Goal: Information Seeking & Learning: Learn about a topic

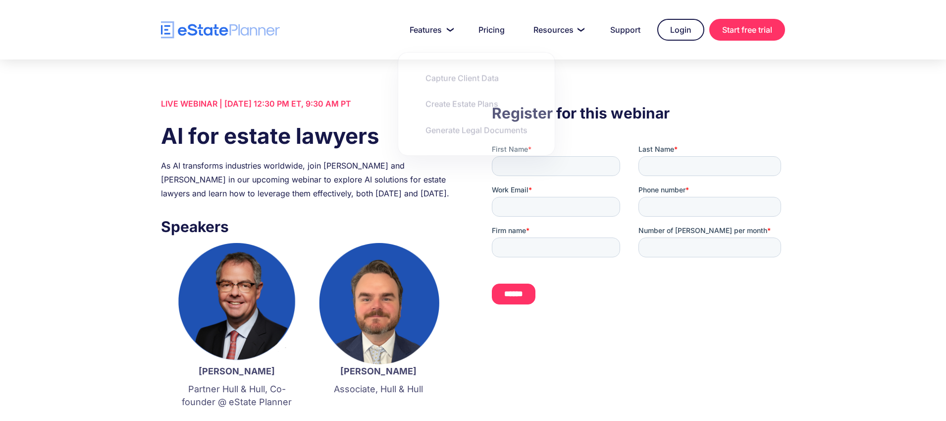
click at [334, 103] on div "LIVE WEBINAR | June 12 2025, 12:30 PM ET, 9:30 AM PT" at bounding box center [307, 104] width 293 height 14
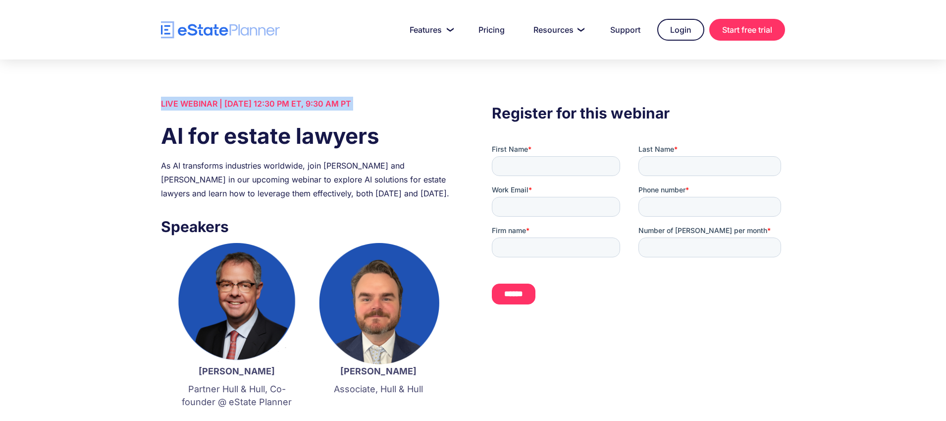
click at [334, 103] on div "LIVE WEBINAR | June 12 2025, 12:30 PM ET, 9:30 AM PT" at bounding box center [307, 104] width 293 height 14
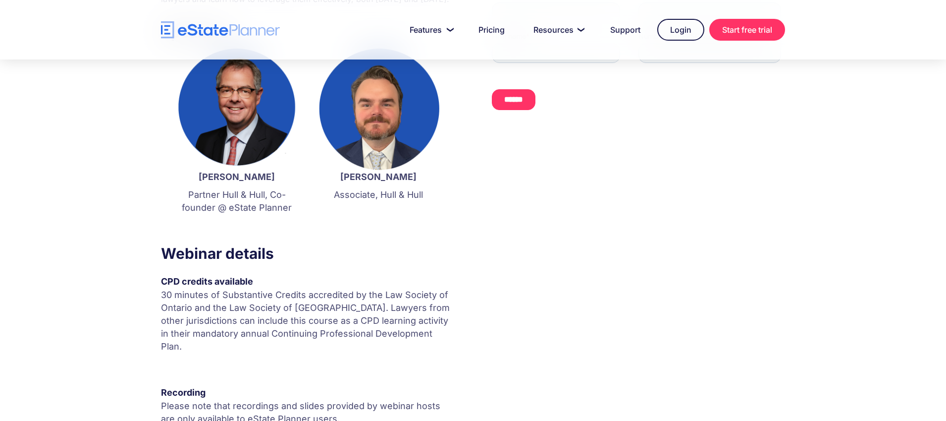
scroll to position [379, 0]
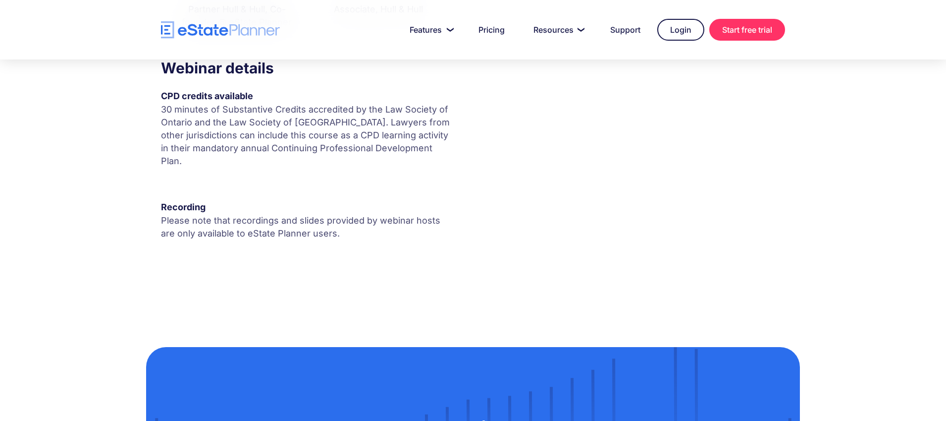
click at [248, 214] on p "Please note that recordings and slides provided by webinar hosts are only avail…" at bounding box center [307, 227] width 293 height 26
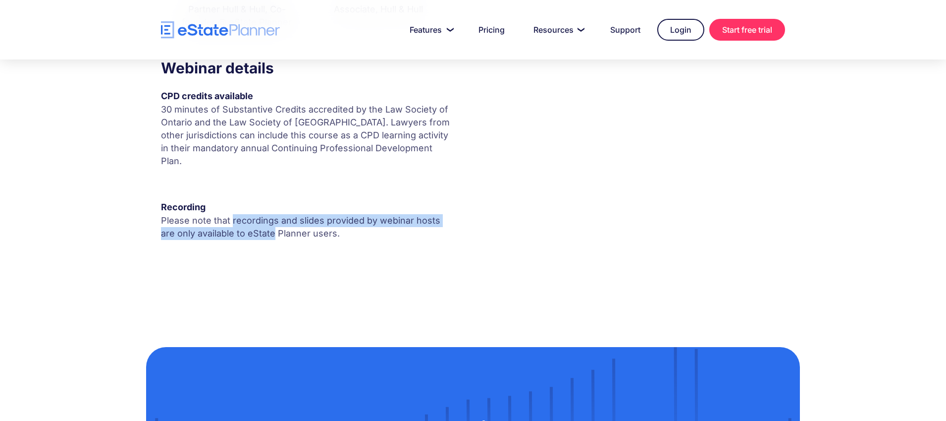
click at [248, 214] on p "Please note that recordings and slides provided by webinar hosts are only avail…" at bounding box center [307, 227] width 293 height 26
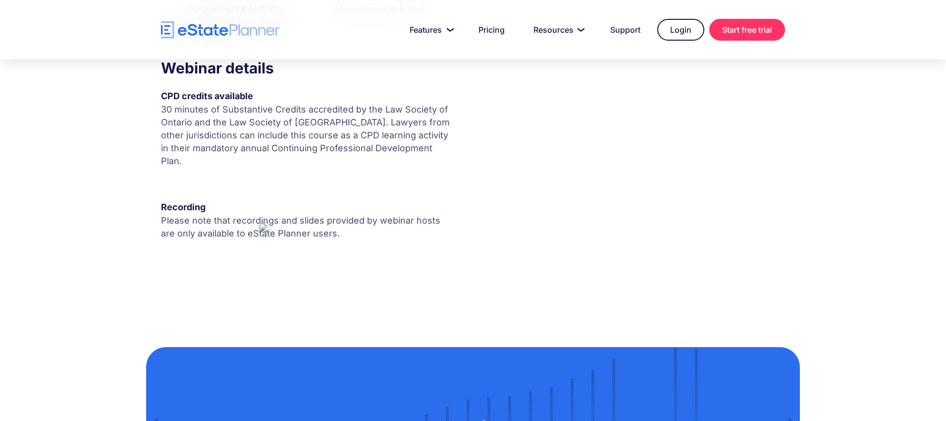
click at [232, 128] on p "30 minutes of Substantive Credits accredited by the Law Society of Ontario and …" at bounding box center [307, 135] width 293 height 64
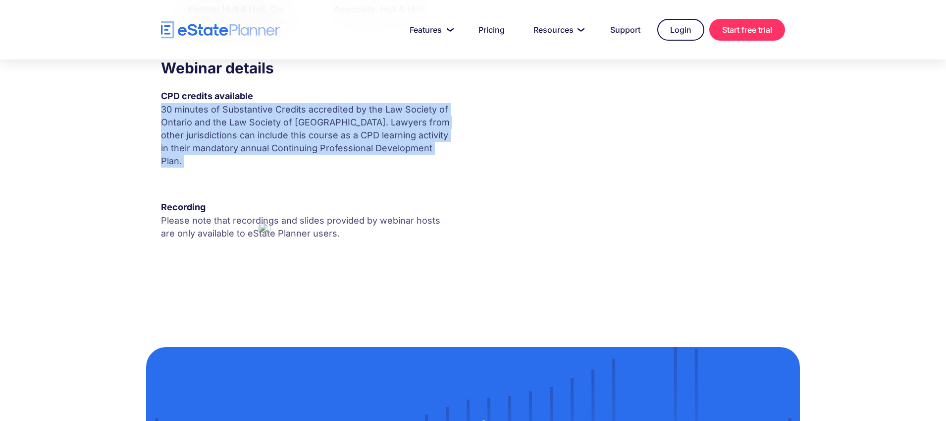
click at [232, 128] on p "30 minutes of Substantive Credits accredited by the Law Society of Ontario and …" at bounding box center [307, 135] width 293 height 64
copy p "30 minutes of Substantive Credits accredited by the Law Society of Ontario and …"
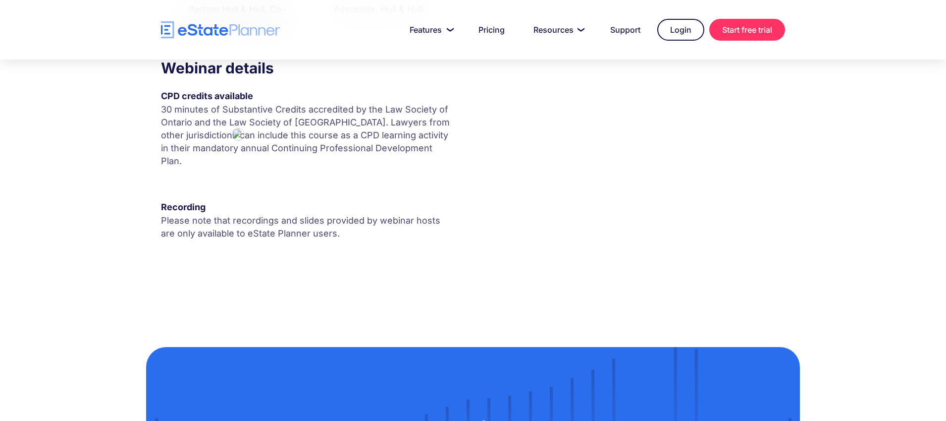
click at [196, 219] on p "Please note that recordings and slides provided by webinar hosts are only avail…" at bounding box center [307, 227] width 293 height 26
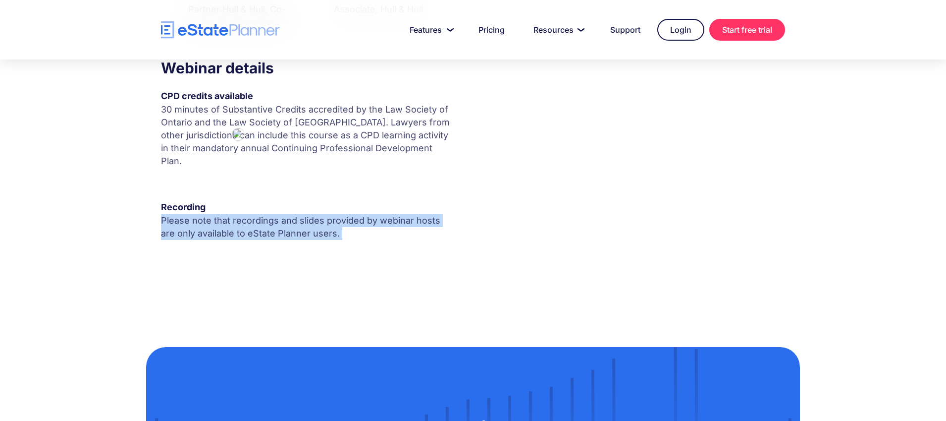
click at [196, 219] on p "Please note that recordings and slides provided by webinar hosts are only avail…" at bounding box center [307, 227] width 293 height 26
copy p "Please note that recordings and slides provided by webinar hosts are only avail…"
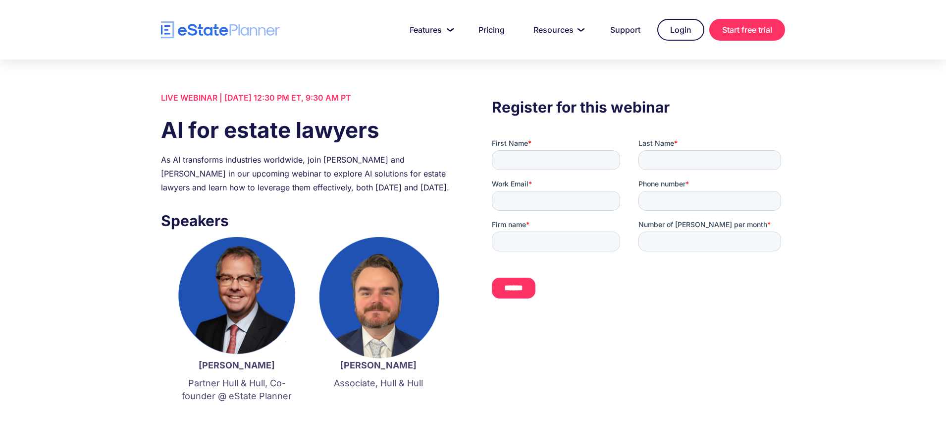
scroll to position [155, 0]
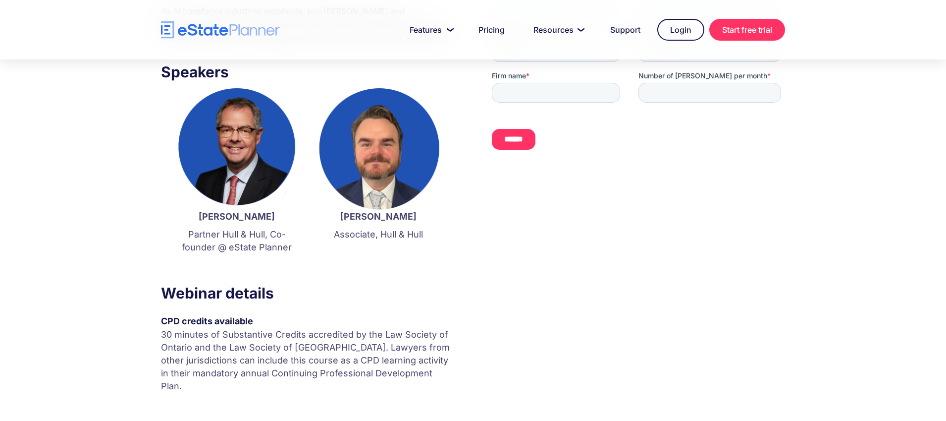
click at [352, 235] on p "Associate, Hull & Hull" at bounding box center [379, 234] width 122 height 13
click at [353, 237] on p "Associate, Hull & Hull" at bounding box center [379, 234] width 122 height 13
copy p "Associate, Hull & Hull"
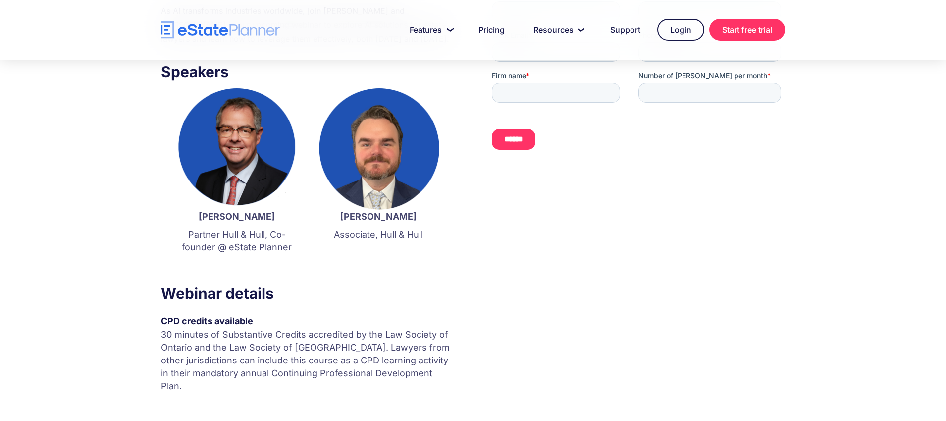
click at [368, 218] on strong "[PERSON_NAME]" at bounding box center [378, 216] width 76 height 10
copy strong "Doug Higgins"
drag, startPoint x: 219, startPoint y: 216, endPoint x: 306, endPoint y: 250, distance: 92.7
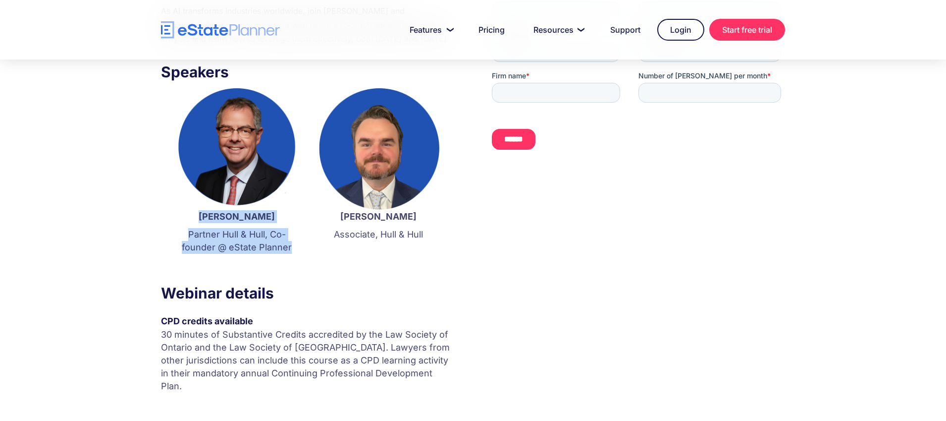
click at [306, 250] on div "Ian Hull Partner Hull & Hull, Co-founder @ eState Planner ‍ Doug Higgins Associ…" at bounding box center [307, 182] width 293 height 188
copy div "Ian Hull Partner Hull & Hull, Co-founder @ eState Planner"
click at [232, 27] on img "home" at bounding box center [220, 29] width 119 height 17
click at [229, 30] on img "home" at bounding box center [220, 29] width 119 height 17
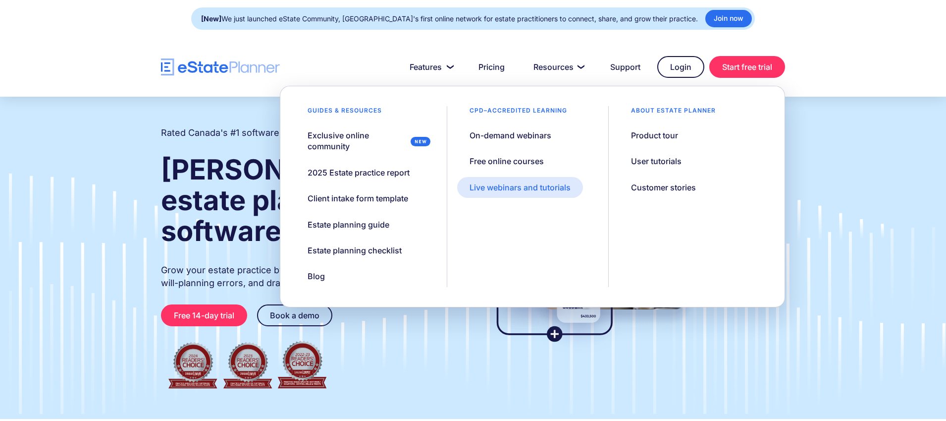
click at [540, 185] on div "Live webinars and tutorials" at bounding box center [520, 187] width 101 height 11
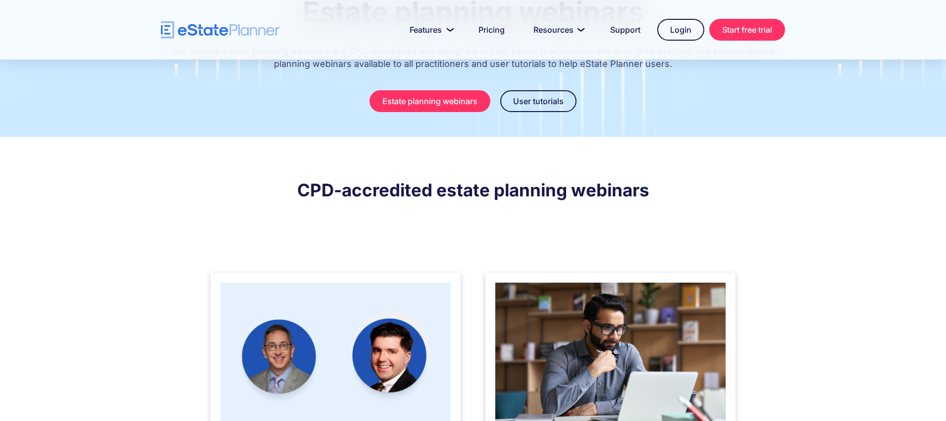
scroll to position [277, 0]
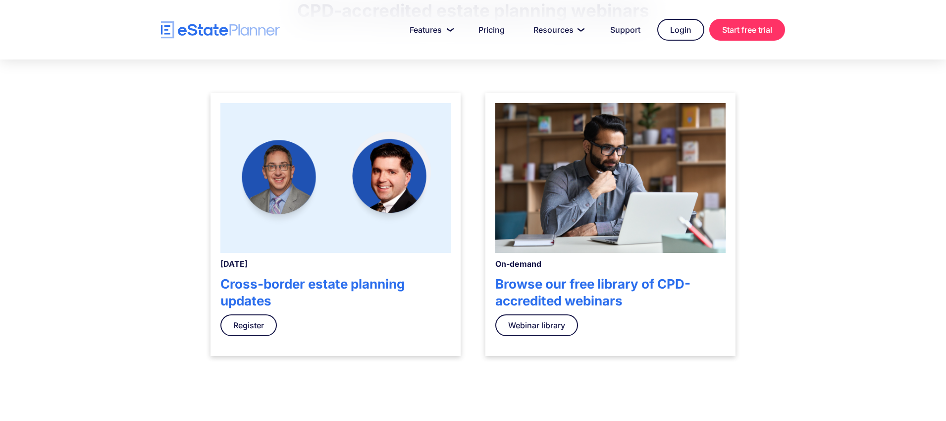
click at [377, 179] on img at bounding box center [335, 178] width 230 height 150
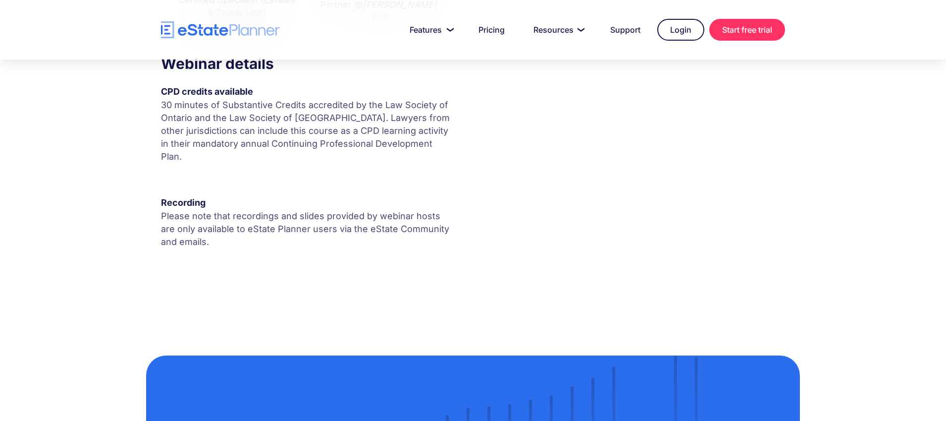
scroll to position [464, 0]
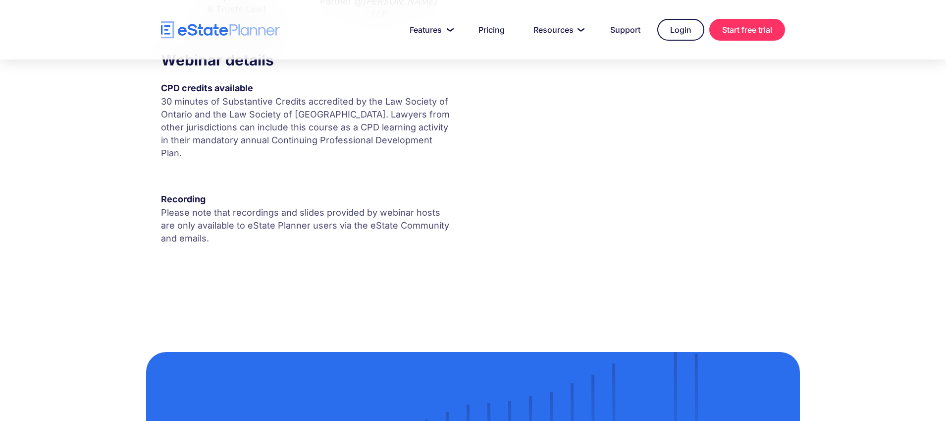
click at [336, 214] on p "Please note that recordings and slides provided by webinar hosts are only avail…" at bounding box center [307, 225] width 293 height 39
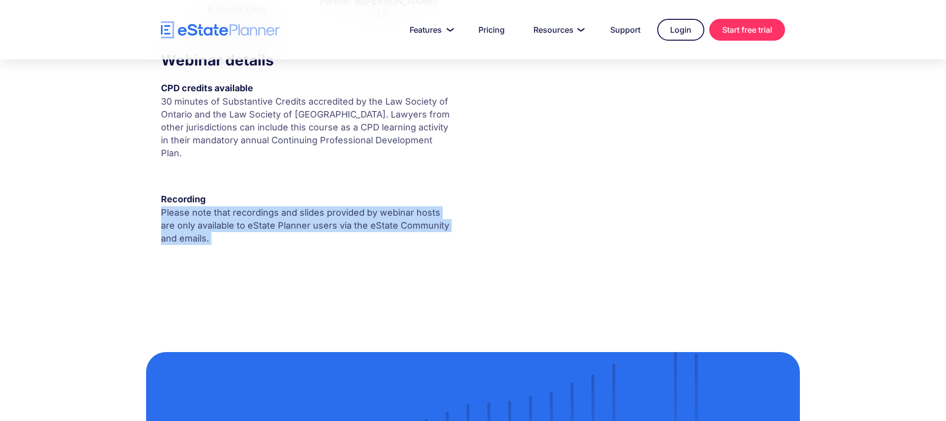
click at [336, 214] on p "Please note that recordings and slides provided by webinar hosts are only avail…" at bounding box center [307, 225] width 293 height 39
copy p "Please note that recordings and slides provided by webinar hosts are only avail…"
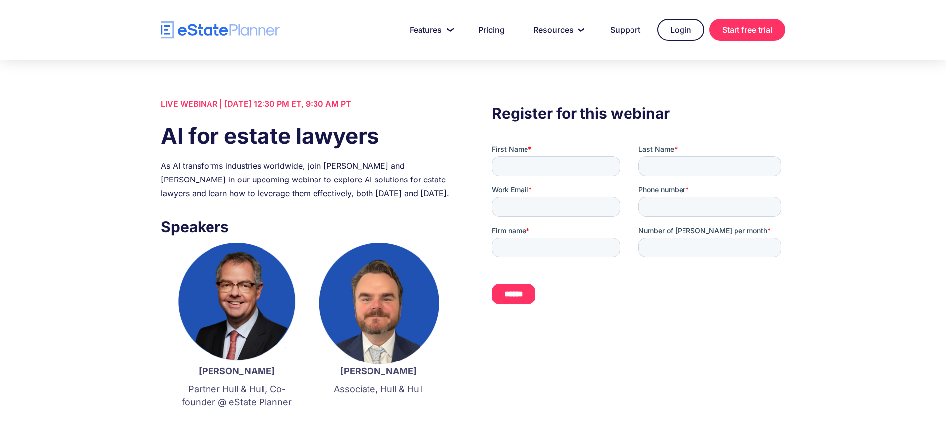
click at [208, 168] on div "As AI transforms industries worldwide, join [PERSON_NAME] and [PERSON_NAME] in …" at bounding box center [307, 180] width 293 height 42
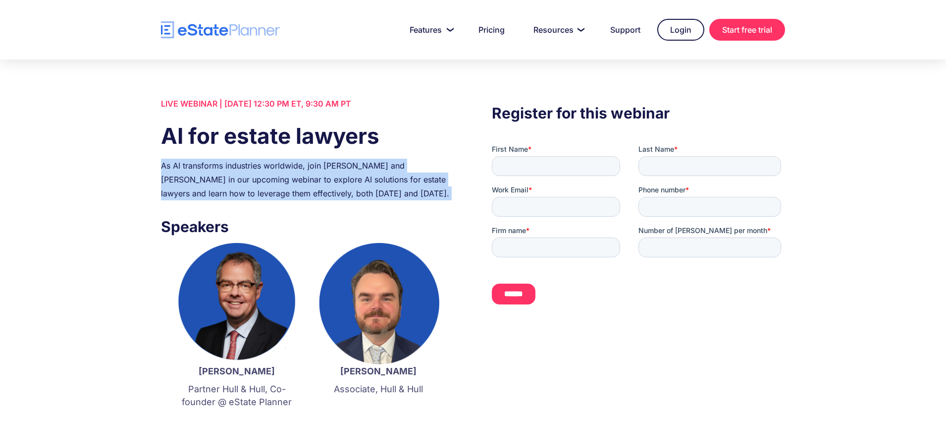
click at [208, 168] on div "As AI transforms industries worldwide, join [PERSON_NAME] and [PERSON_NAME] in …" at bounding box center [307, 180] width 293 height 42
copy div "As AI transforms industries worldwide, join [PERSON_NAME] and [PERSON_NAME] in …"
click at [357, 181] on div "As AI transforms industries worldwide, join [PERSON_NAME] and [PERSON_NAME] in …" at bounding box center [307, 180] width 293 height 42
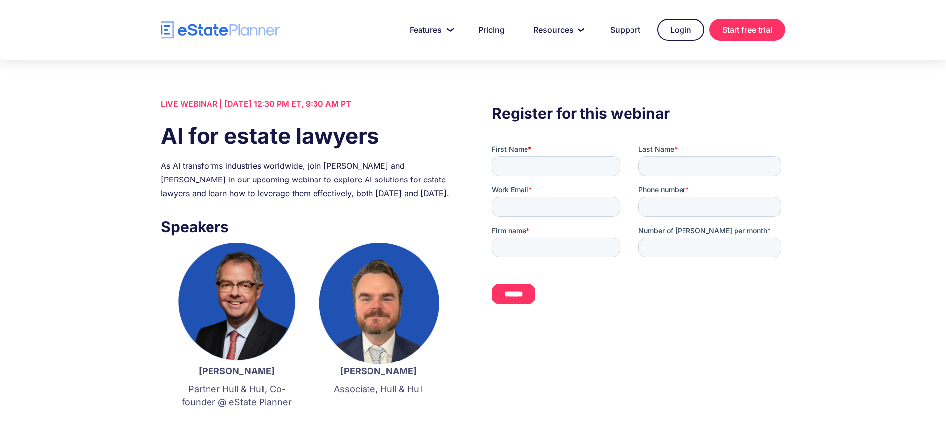
scroll to position [173, 0]
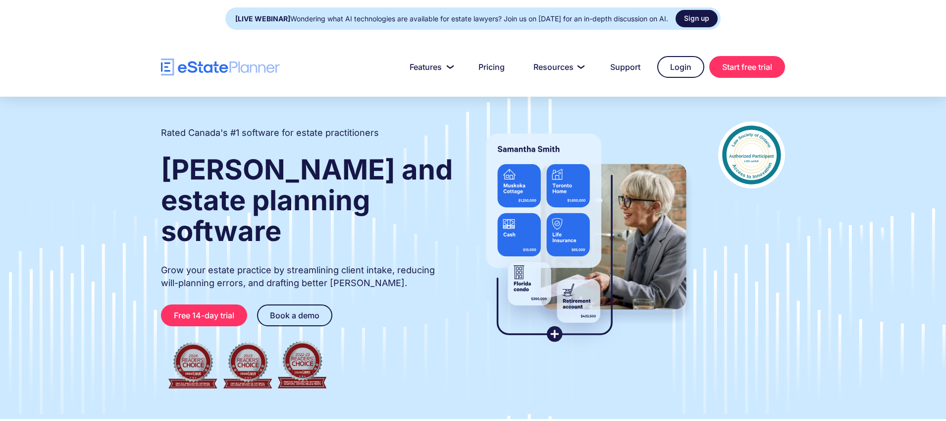
click at [706, 19] on link "Sign up" at bounding box center [697, 18] width 42 height 17
